Goal: Task Accomplishment & Management: Manage account settings

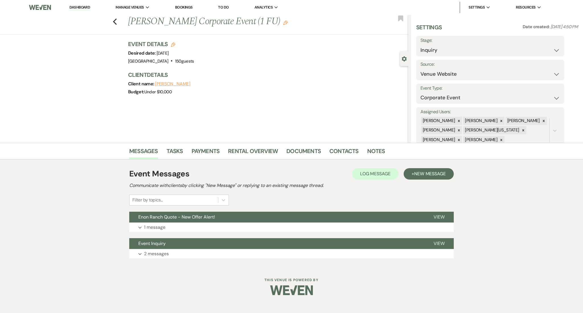
select select "1"
click at [86, 6] on link "Dashboard" at bounding box center [79, 7] width 20 height 5
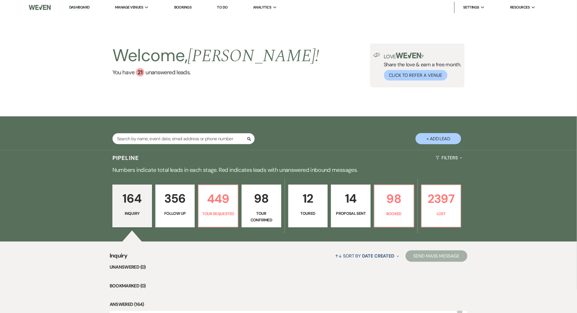
click at [179, 205] on p "356" at bounding box center [175, 198] width 32 height 19
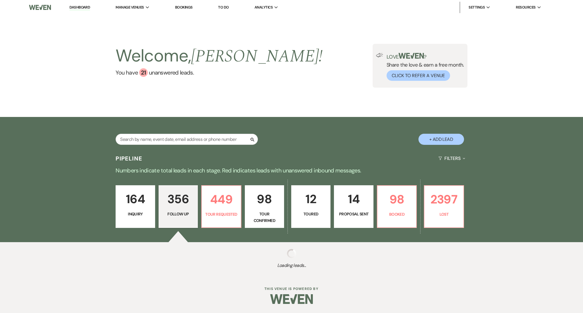
click at [131, 195] on p "164" at bounding box center [135, 198] width 32 height 19
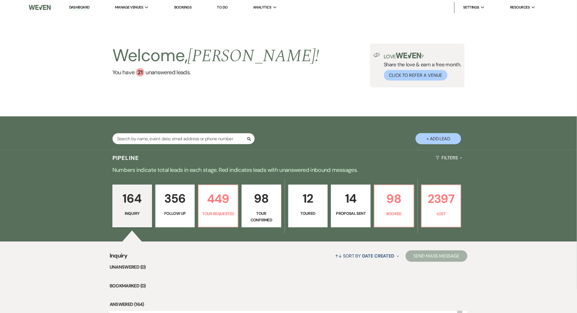
click at [182, 207] on p "356" at bounding box center [175, 198] width 32 height 19
select select "9"
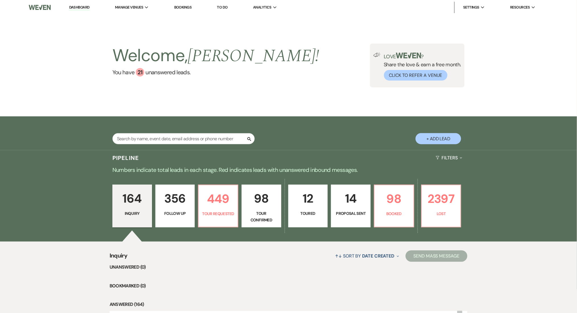
select select "9"
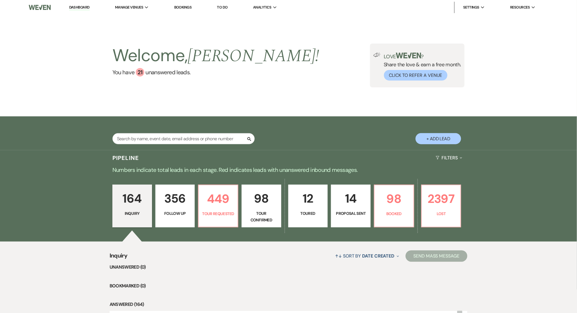
select select "9"
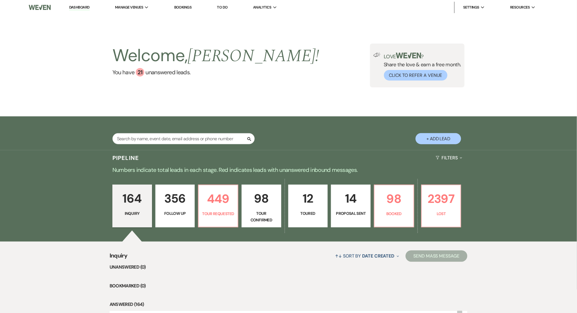
select select "9"
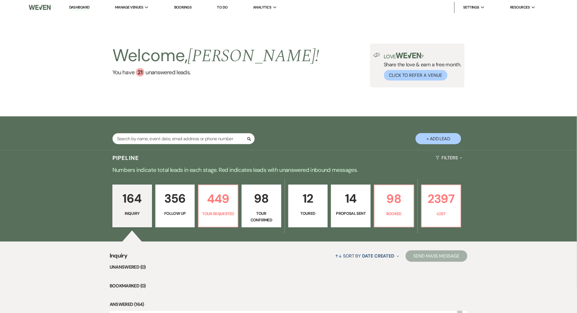
select select "9"
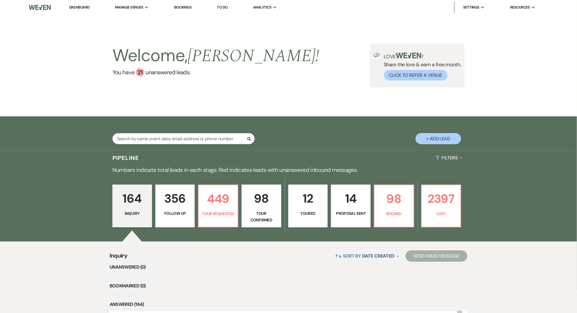
select select "9"
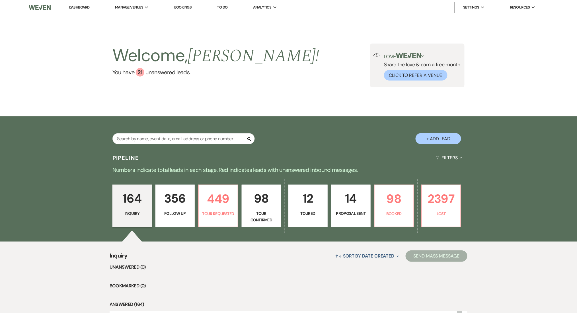
select select "9"
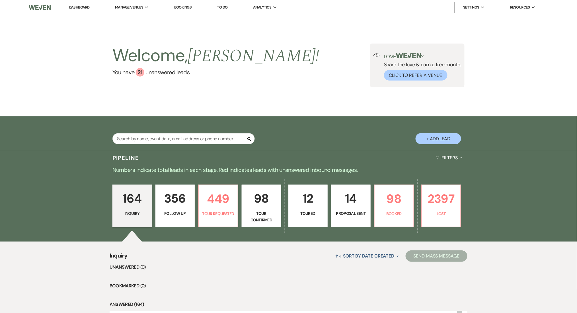
select select "9"
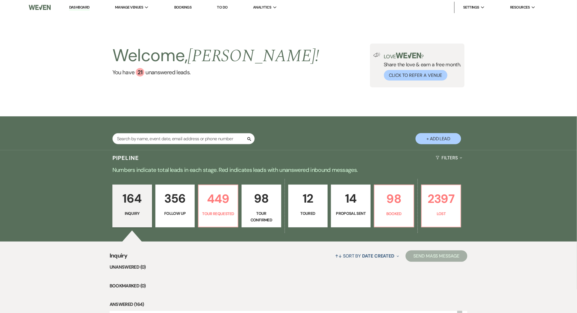
select select "9"
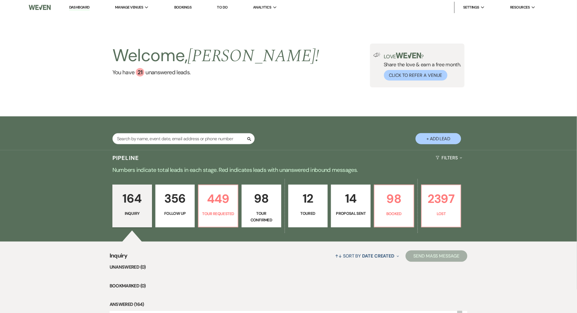
select select "9"
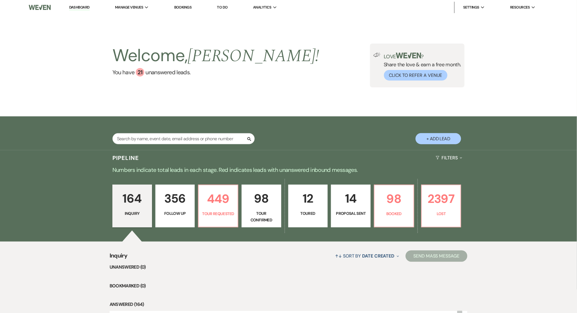
select select "9"
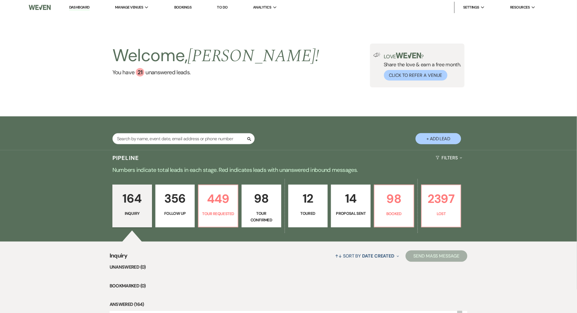
select select "9"
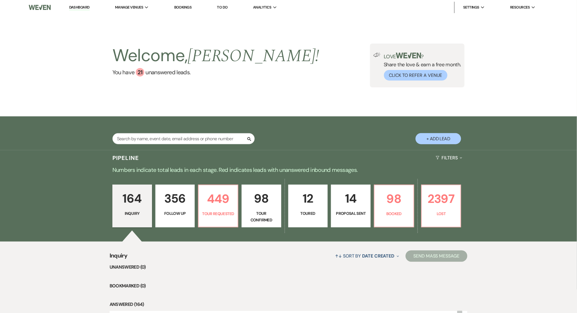
select select "9"
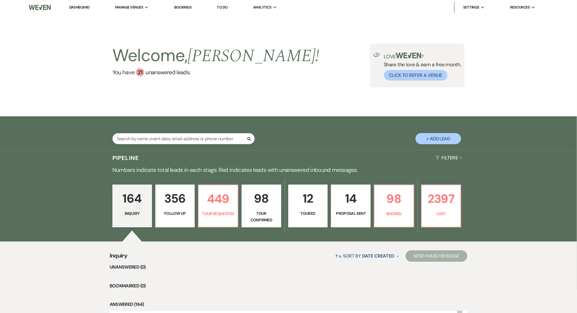
select select "9"
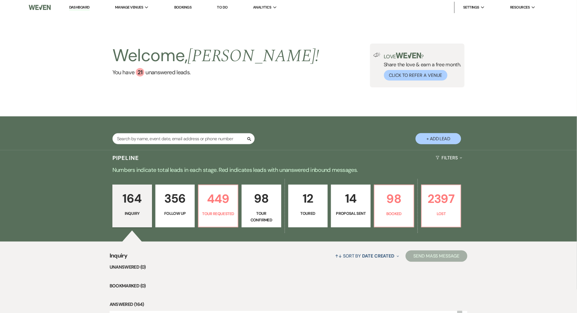
select select "9"
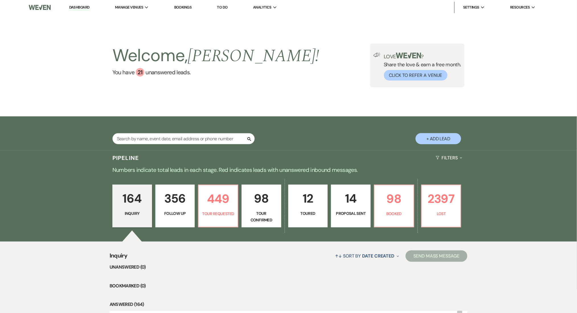
select select "9"
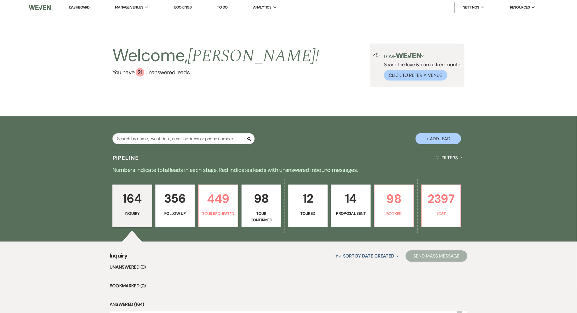
select select "9"
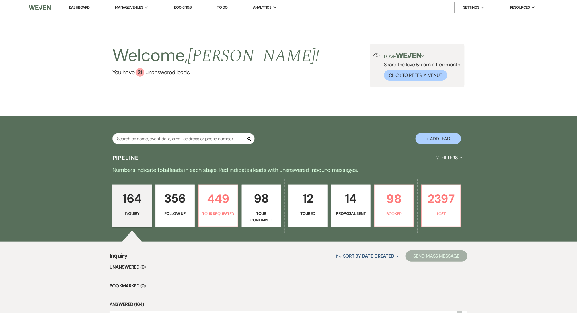
select select "9"
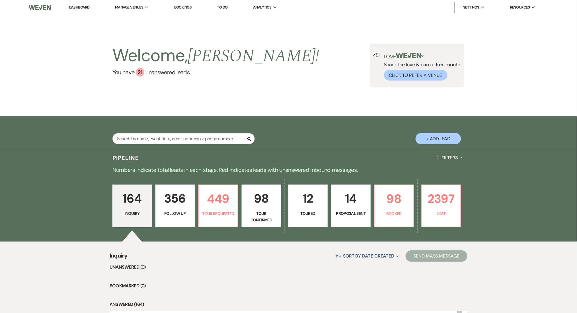
select select "9"
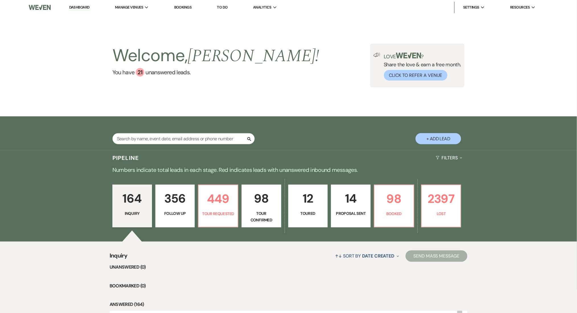
select select "9"
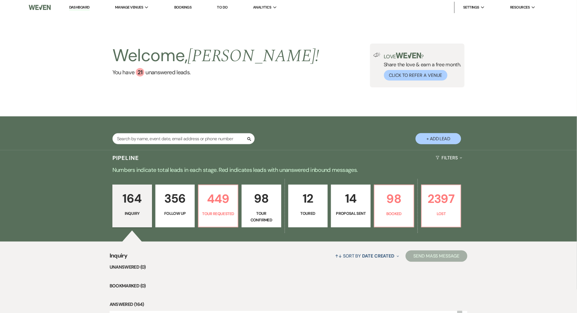
select select "9"
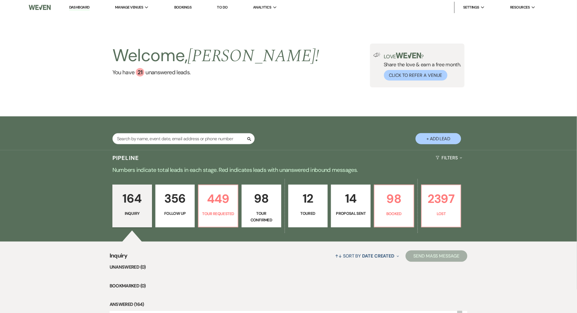
select select "9"
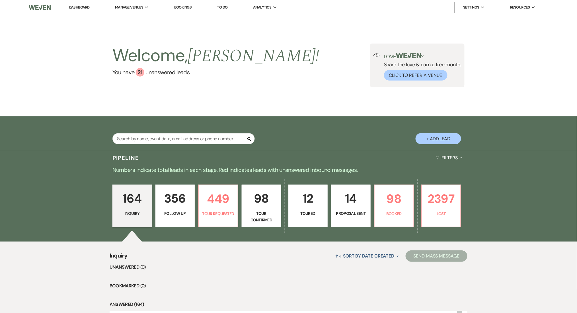
select select "9"
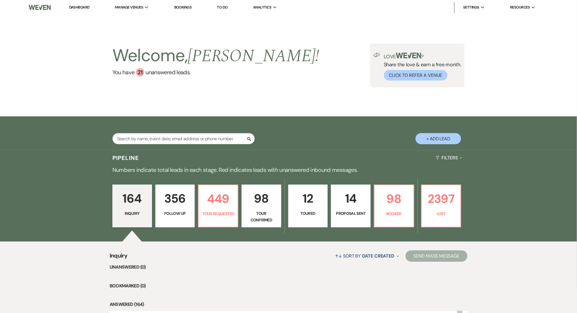
select select "9"
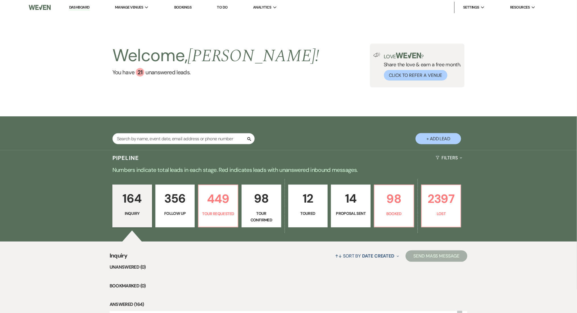
select select "9"
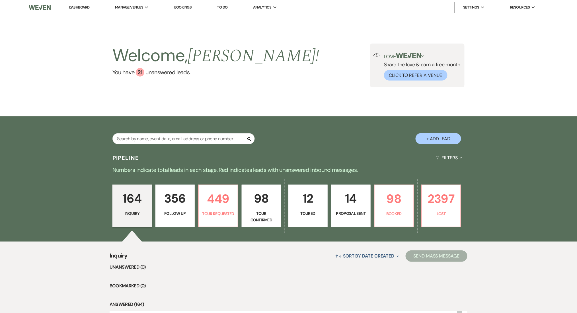
select select "9"
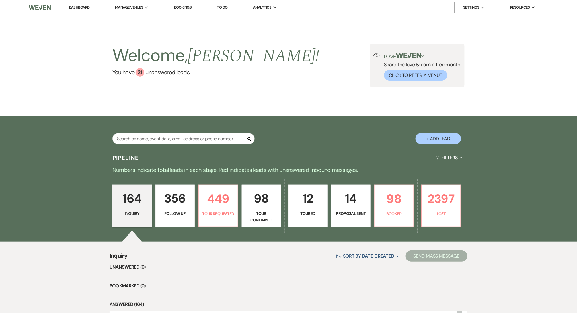
select select "9"
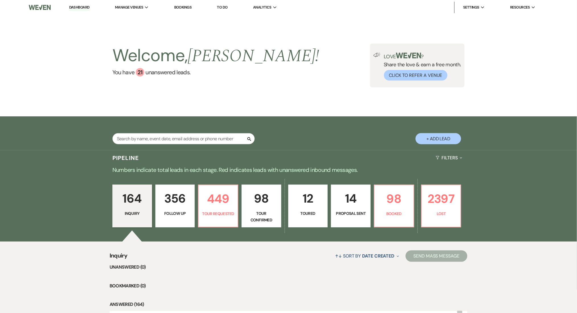
select select "9"
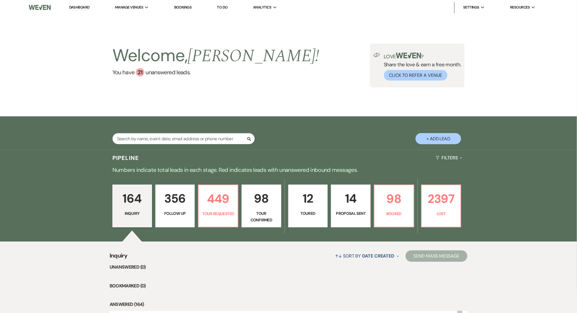
select select "9"
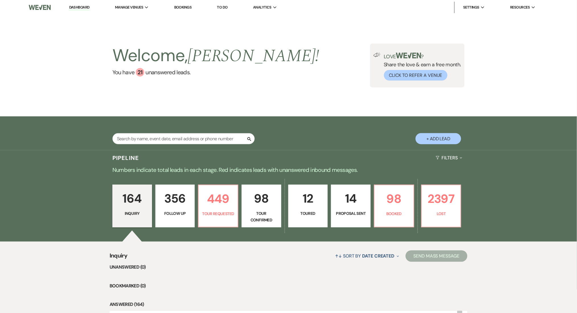
select select "9"
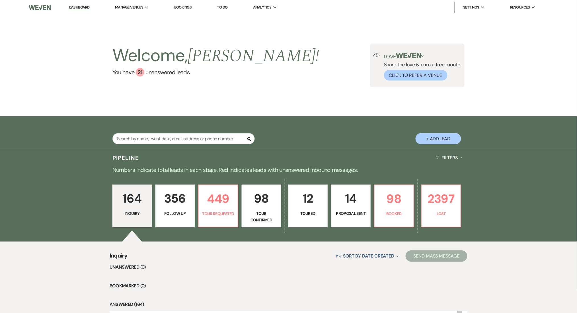
select select "9"
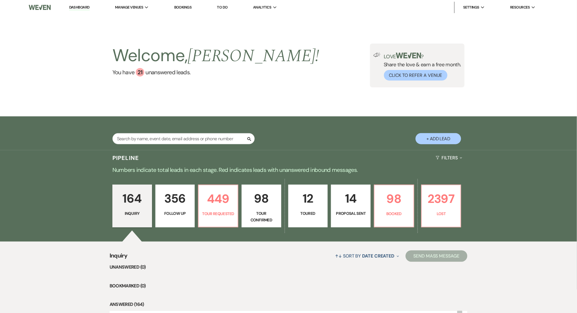
select select "9"
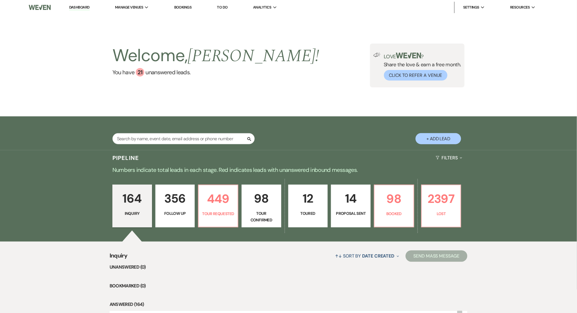
select select "9"
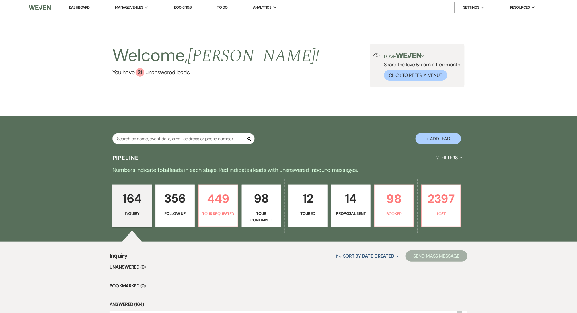
select select "9"
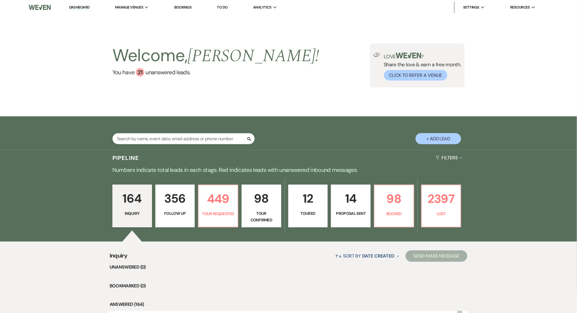
select select "9"
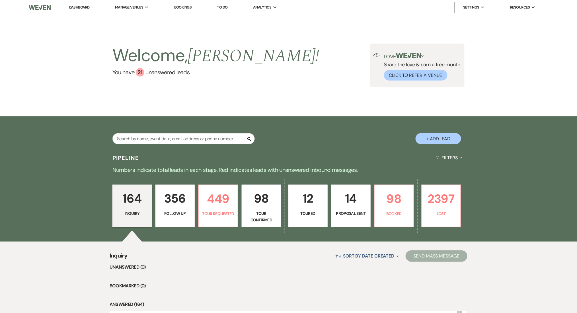
select select "9"
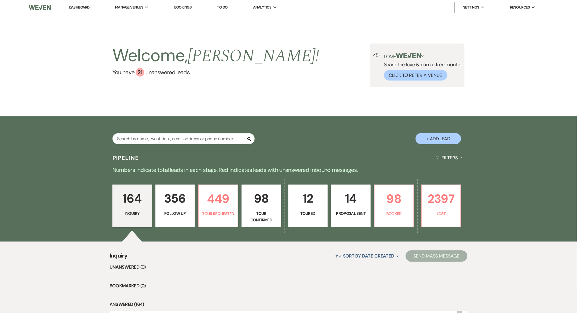
select select "9"
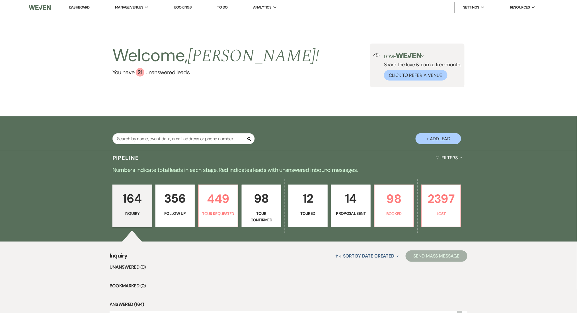
select select "9"
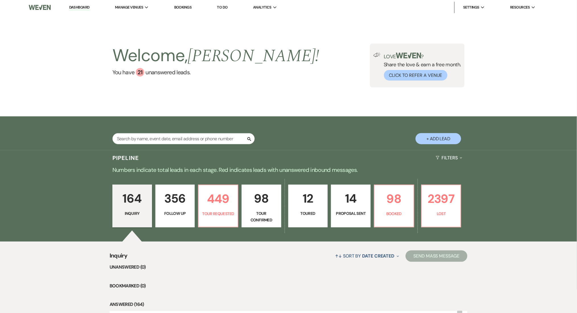
select select "9"
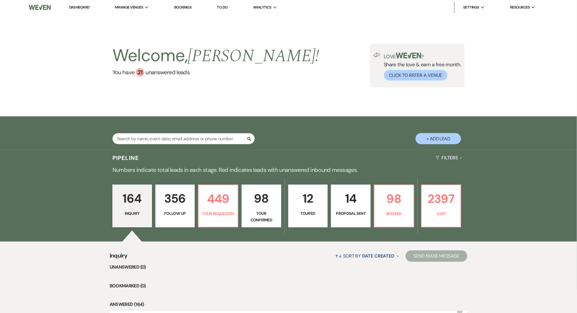
select select "9"
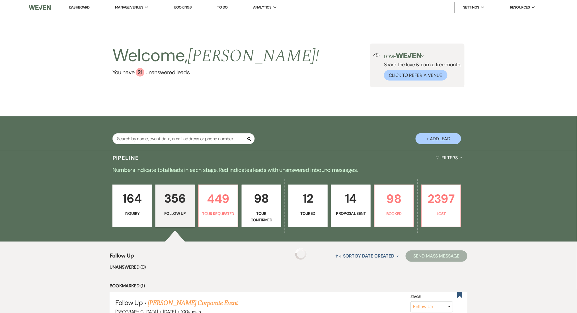
scroll to position [152, 0]
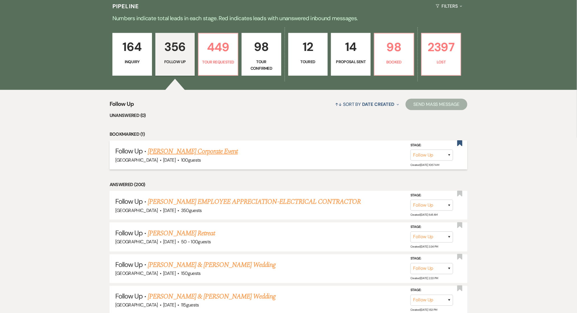
click at [190, 154] on link "[PERSON_NAME] Corporate Event" at bounding box center [193, 151] width 90 height 10
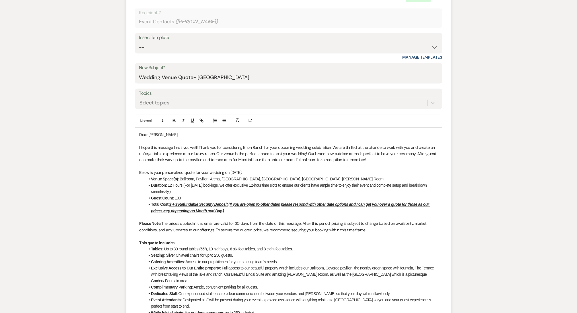
scroll to position [189, 0]
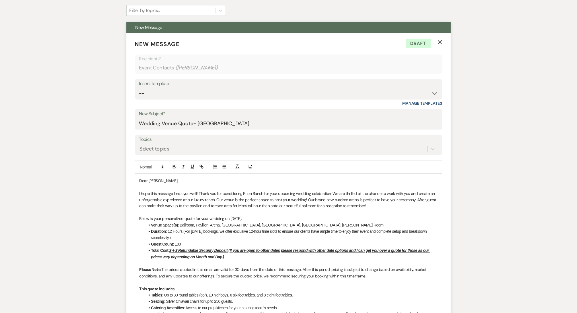
click at [440, 42] on icon "X" at bounding box center [440, 42] width 5 height 5
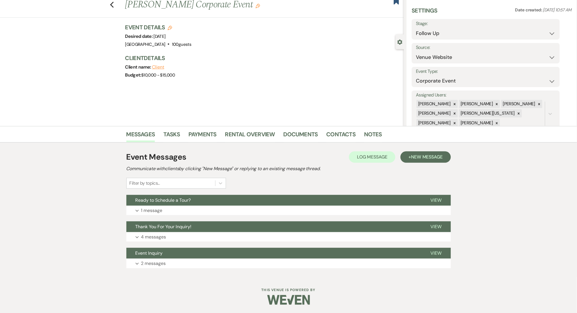
scroll to position [0, 0]
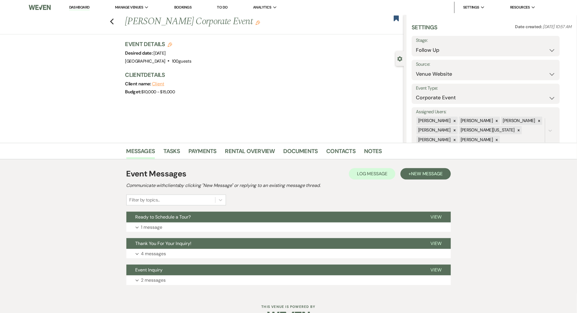
click at [83, 10] on link "Dashboard" at bounding box center [79, 7] width 20 height 5
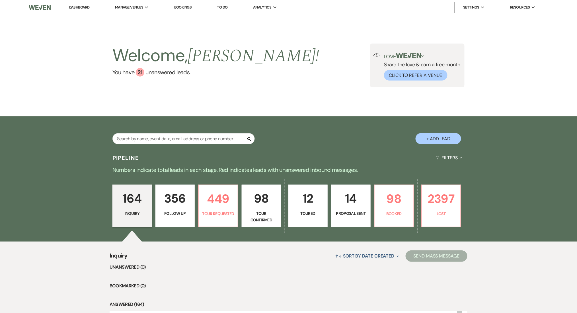
click at [172, 208] on link "356 Follow Up" at bounding box center [175, 206] width 40 height 43
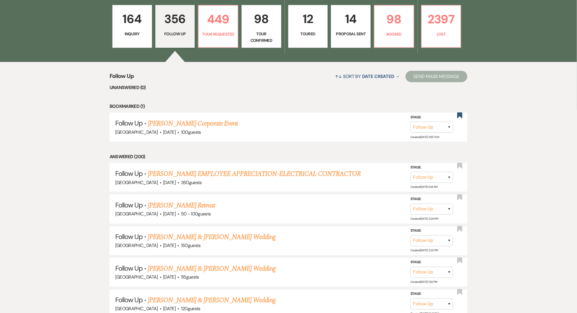
scroll to position [189, 0]
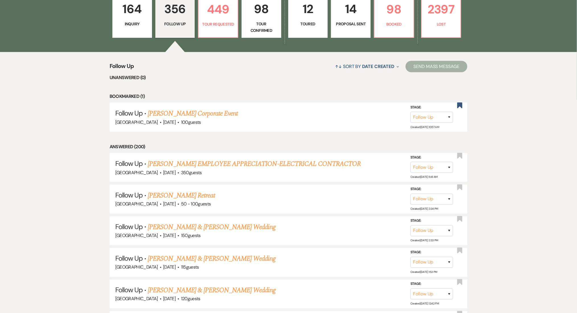
click at [135, 22] on p "Inquiry" at bounding box center [132, 24] width 32 height 6
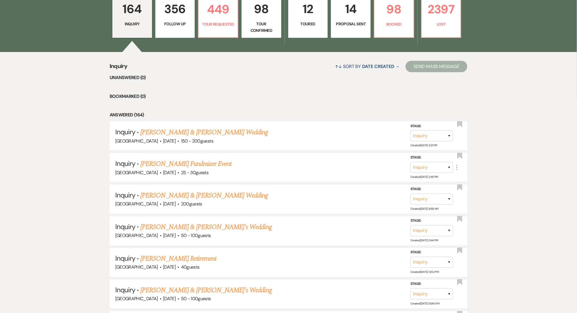
click at [188, 18] on link "356 Follow Up" at bounding box center [175, 16] width 40 height 43
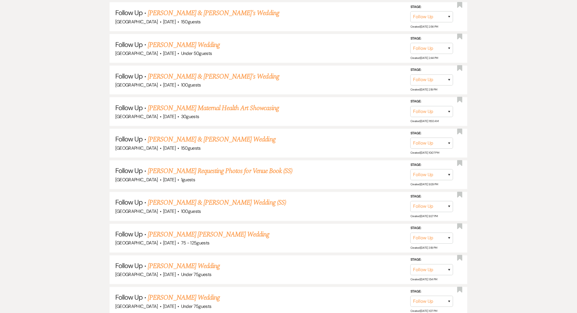
scroll to position [6354, 0]
